Goal: Transaction & Acquisition: Purchase product/service

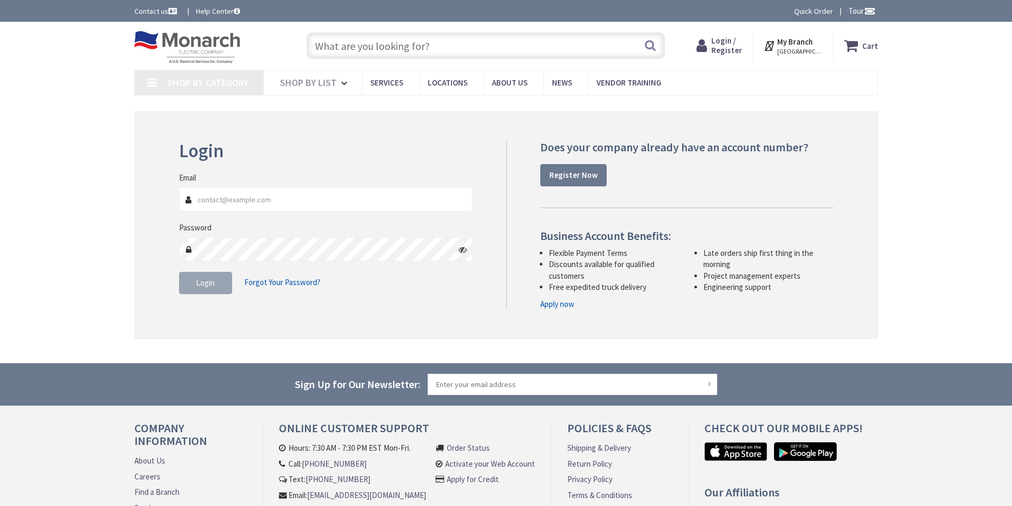
type input "[GEOGRAPHIC_DATA], [GEOGRAPHIC_DATA]"
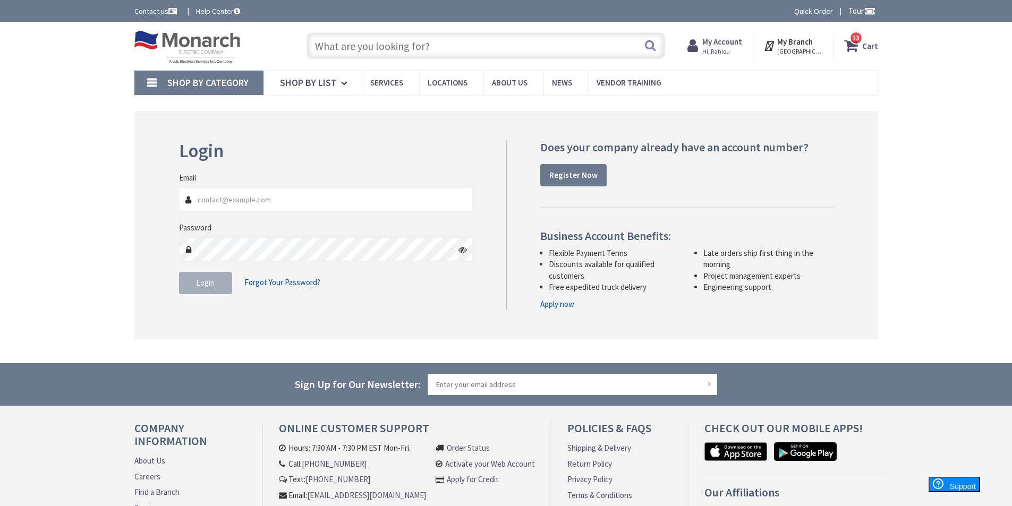
type input "[EMAIL_ADDRESS][DOMAIN_NAME]"
click at [210, 286] on span "Login" at bounding box center [205, 283] width 19 height 10
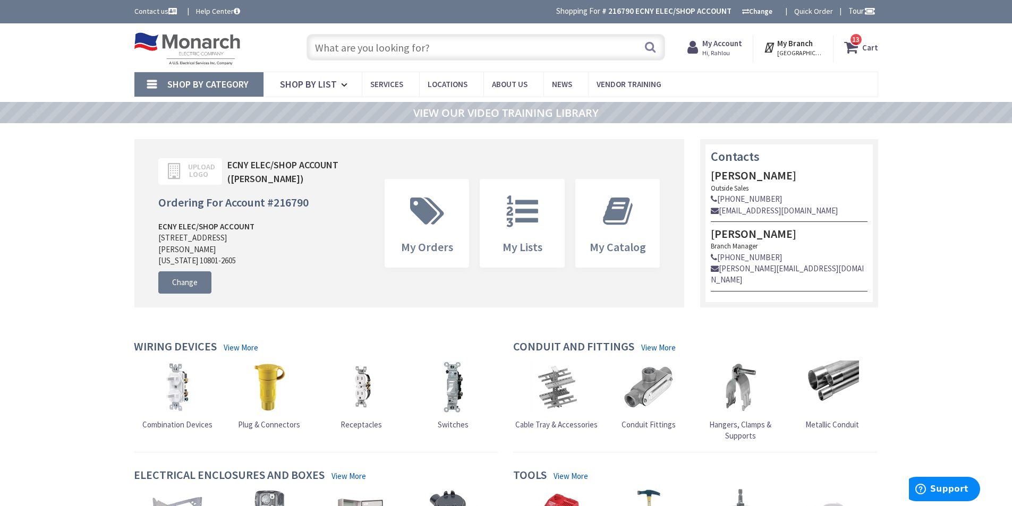
click at [348, 48] on input "text" at bounding box center [486, 47] width 359 height 27
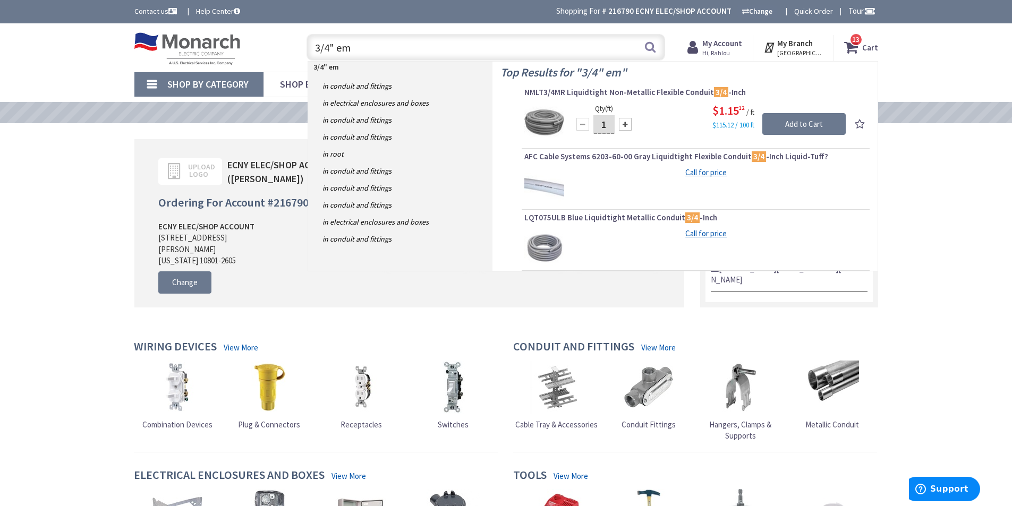
type input "3/4" emt"
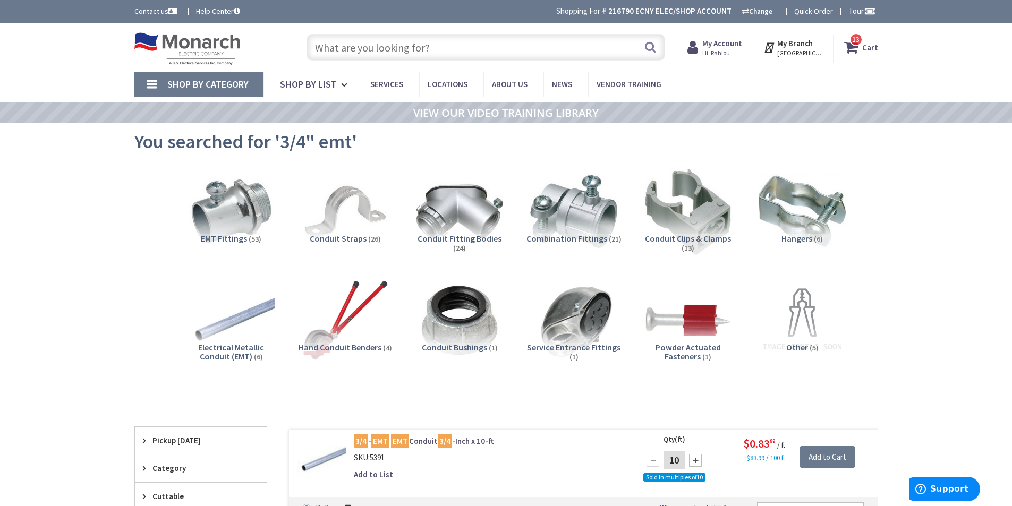
click at [347, 47] on input "text" at bounding box center [486, 47] width 359 height 27
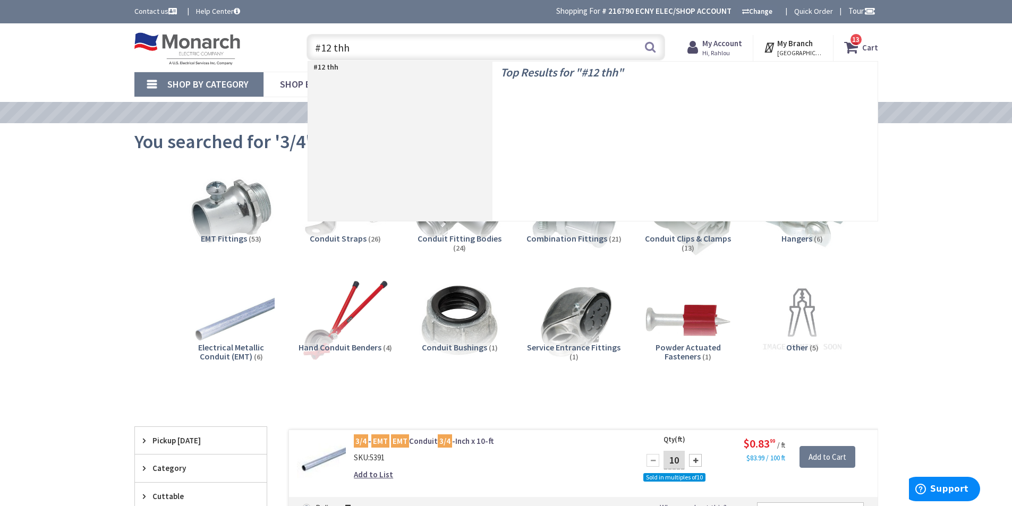
type input "#12 thhn"
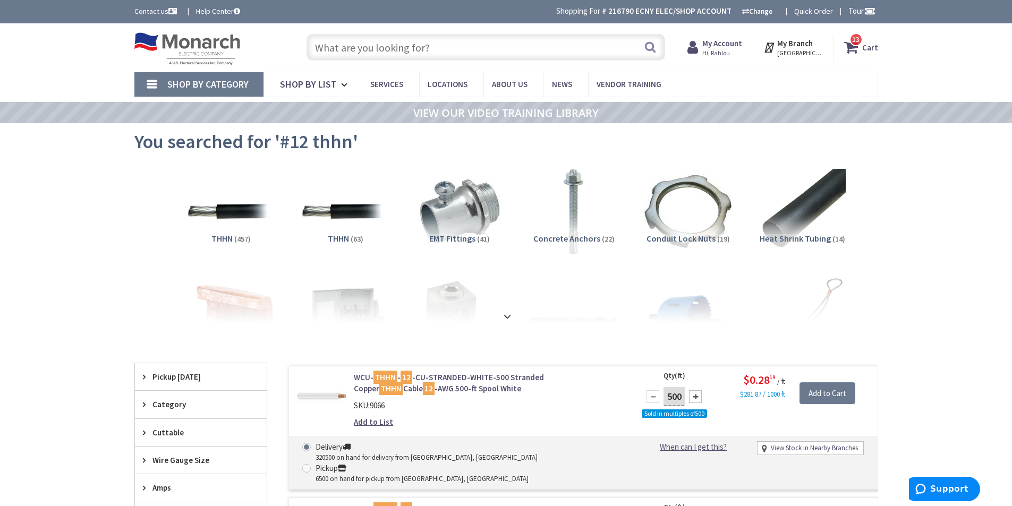
click at [382, 48] on input "text" at bounding box center [486, 47] width 359 height 27
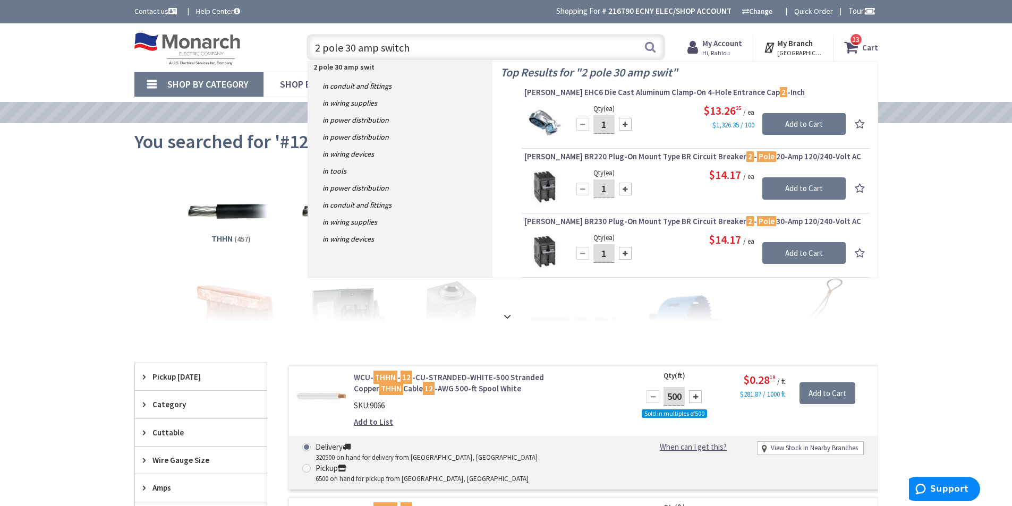
type input "2 pole 30 amp switch"
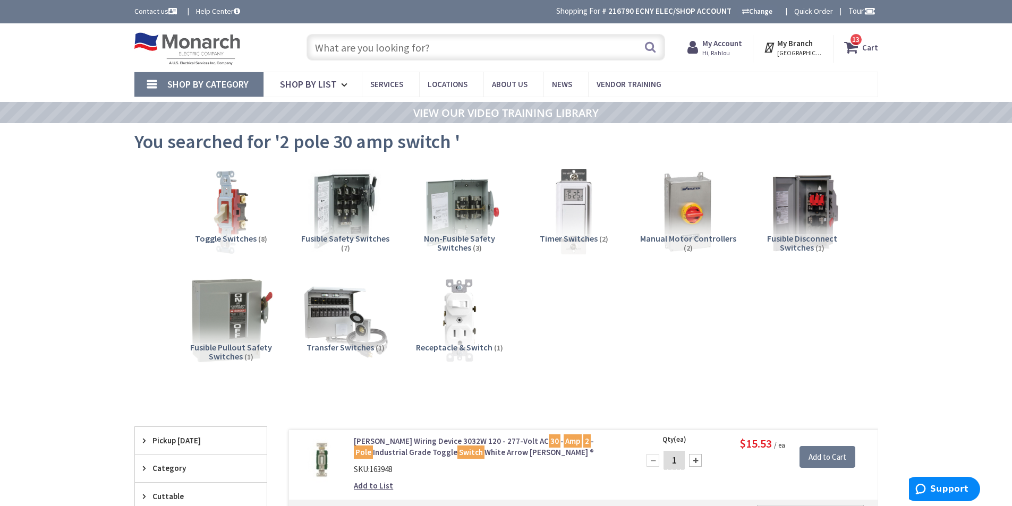
click at [339, 46] on input "text" at bounding box center [486, 47] width 359 height 27
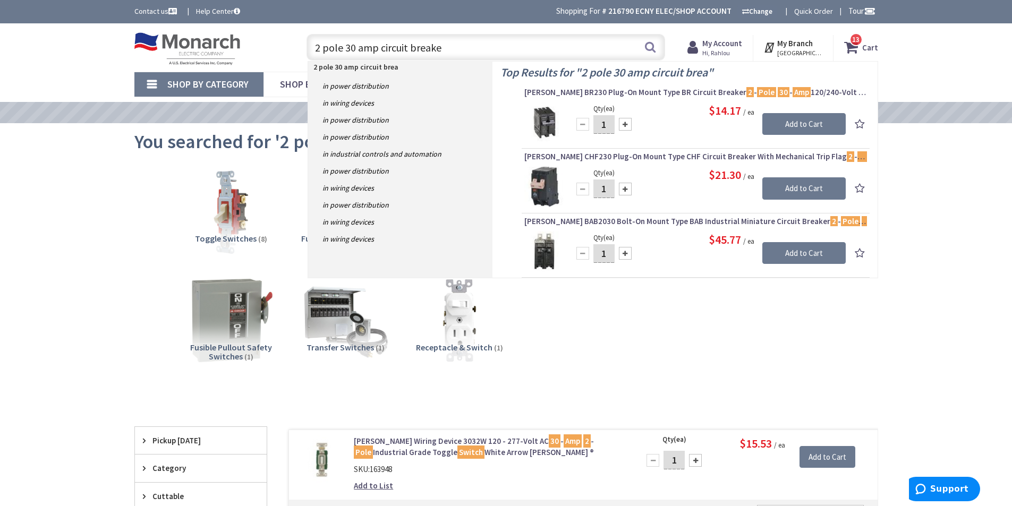
type input "2 pole 30 amp circuit breaker"
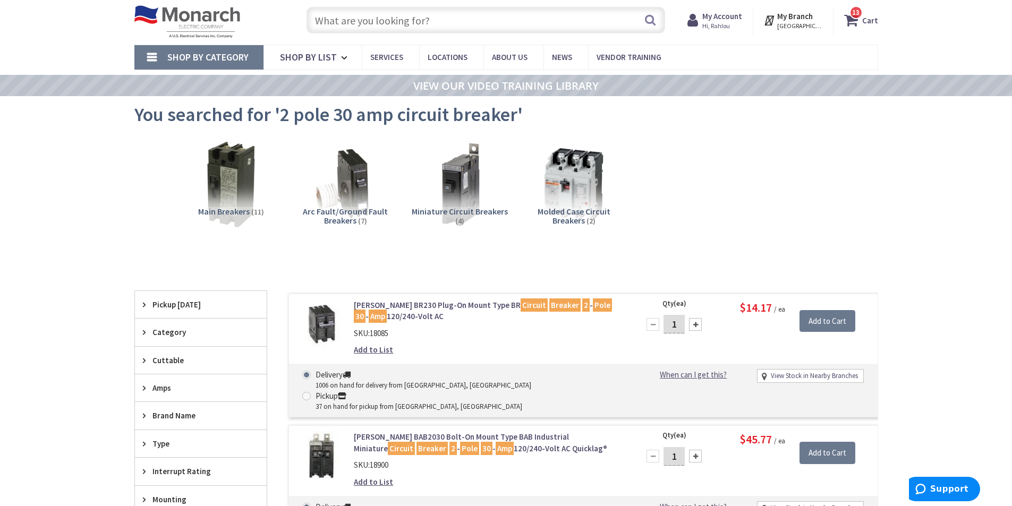
scroll to position [53, 0]
